Goal: Transaction & Acquisition: Purchase product/service

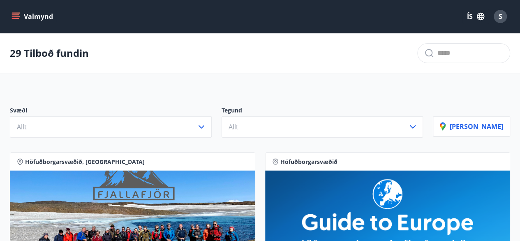
click at [18, 12] on icon "menu" at bounding box center [16, 16] width 8 height 8
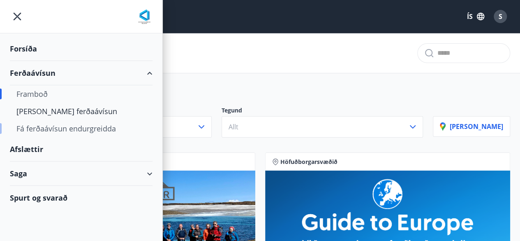
click at [72, 129] on div "Fá ferðaávísun endurgreidda" at bounding box center [81, 128] width 130 height 17
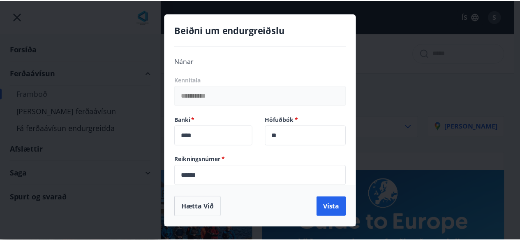
scroll to position [8, 0]
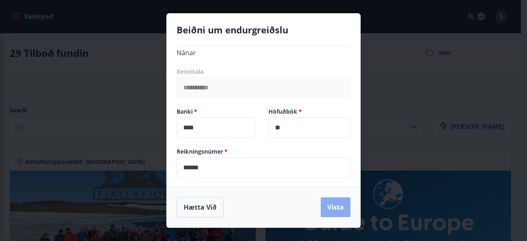
click at [340, 211] on button "Vista" at bounding box center [335, 207] width 30 height 20
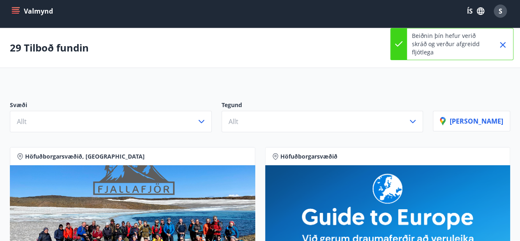
scroll to position [0, 0]
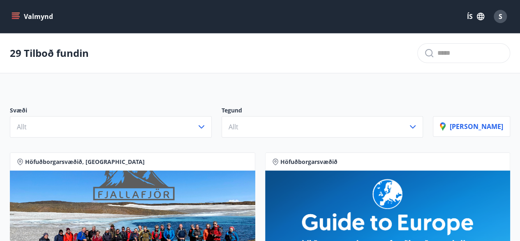
click at [22, 22] on button "Valmynd" at bounding box center [33, 16] width 46 height 15
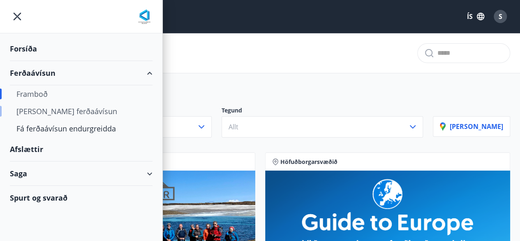
click at [85, 111] on div "[PERSON_NAME] ferðaávísun" at bounding box center [81, 110] width 130 height 17
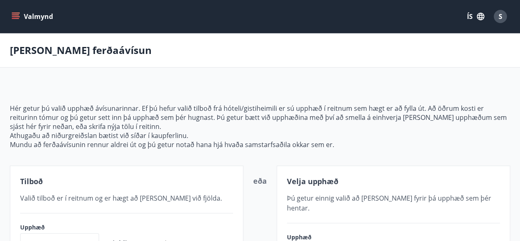
click at [18, 16] on icon "menu" at bounding box center [16, 16] width 8 height 8
click at [252, 120] on p "Hér getur þú valið upphæð ávísunarinnar. Ef þú hefur valið tilboð frá hóteli/gi…" at bounding box center [260, 117] width 501 height 27
